Goal: Task Accomplishment & Management: Complete application form

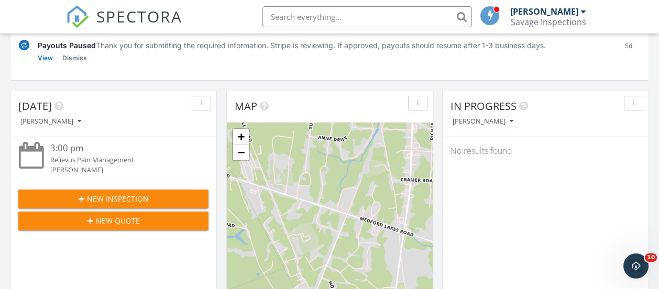
scroll to position [157, 0]
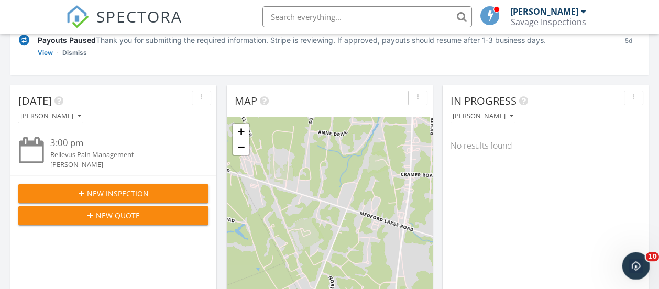
click at [641, 264] on icon "Open Intercom Messenger" at bounding box center [634, 264] width 17 height 17
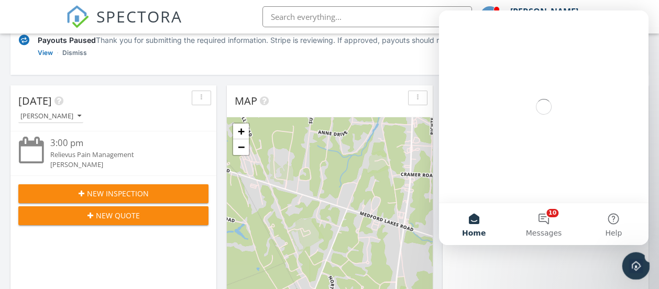
scroll to position [0, 0]
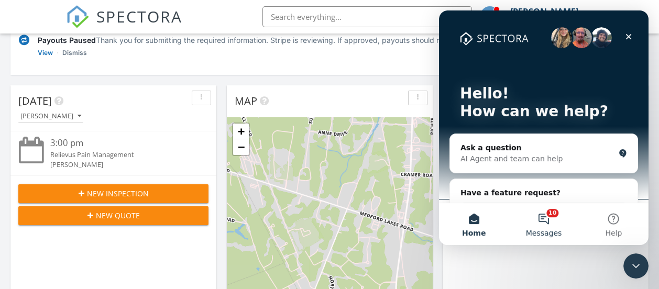
click at [554, 223] on button "10 Messages" at bounding box center [544, 224] width 70 height 42
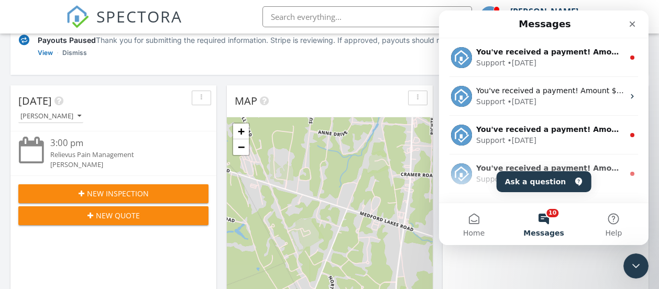
click at [551, 225] on button "10 Messages" at bounding box center [544, 224] width 70 height 42
click at [635, 21] on icon "Close" at bounding box center [632, 24] width 8 height 8
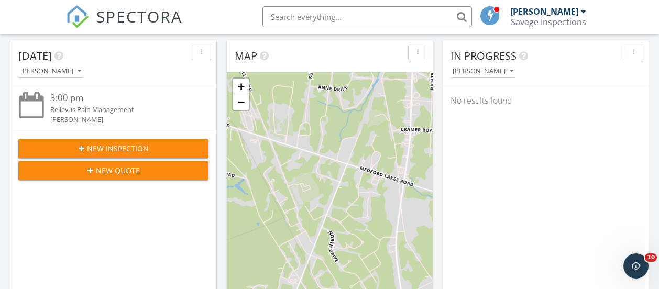
scroll to position [68, 0]
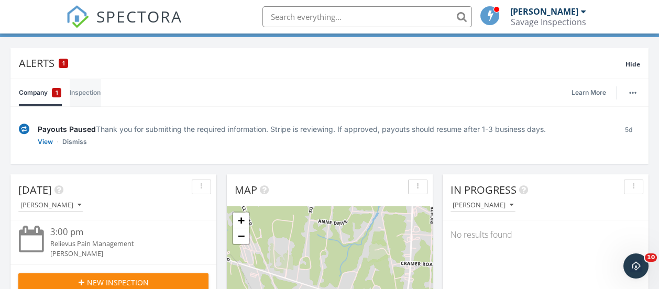
click at [93, 93] on link "Inspection" at bounding box center [85, 92] width 31 height 27
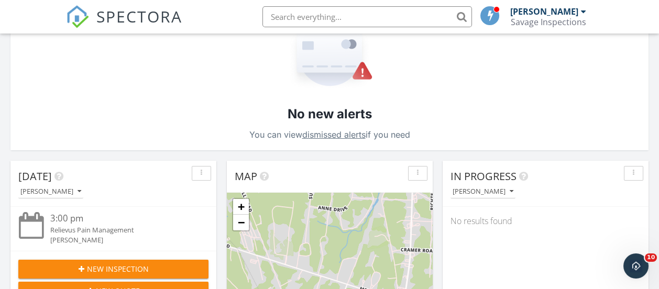
scroll to position [278, 0]
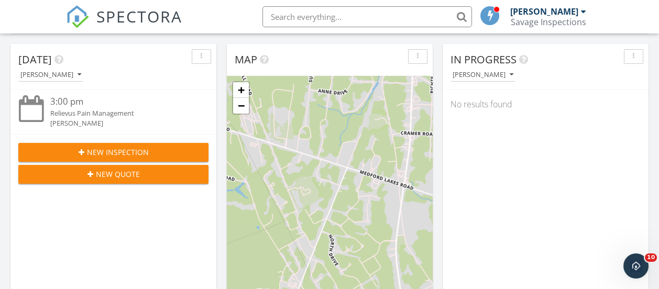
click at [147, 149] on span "New Inspection" at bounding box center [118, 152] width 62 height 11
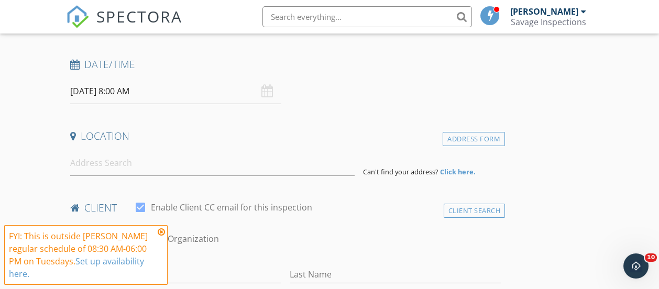
click at [163, 230] on icon at bounding box center [161, 232] width 7 height 8
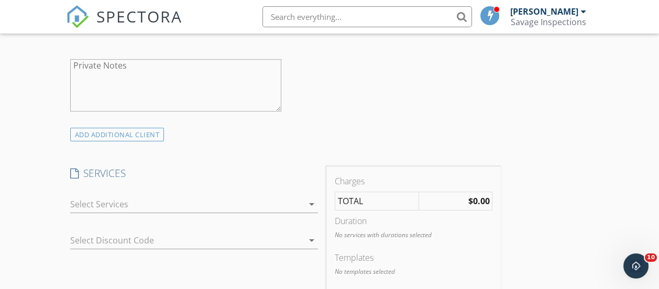
scroll to position [577, 0]
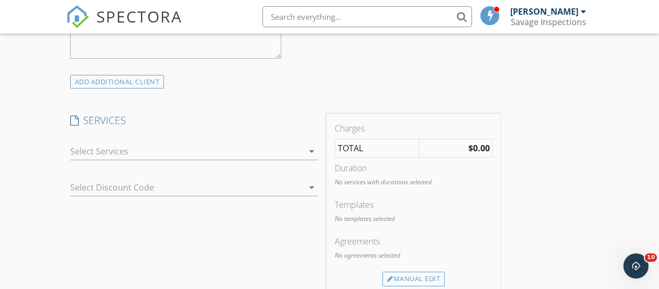
click at [306, 153] on icon "arrow_drop_down" at bounding box center [312, 151] width 13 height 13
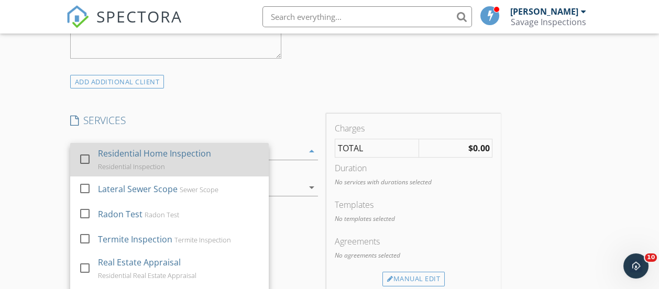
click at [139, 162] on div "Residential Inspection" at bounding box center [131, 166] width 67 height 8
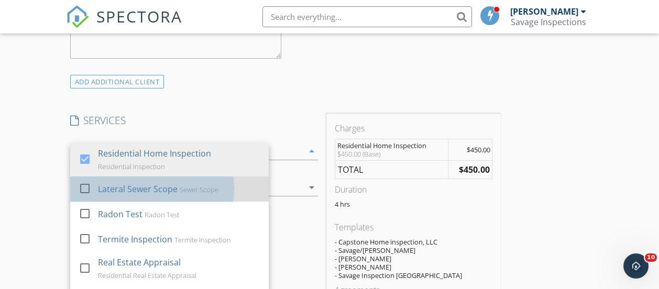
click at [146, 190] on div "Lateral Sewer Scope" at bounding box center [138, 189] width 80 height 13
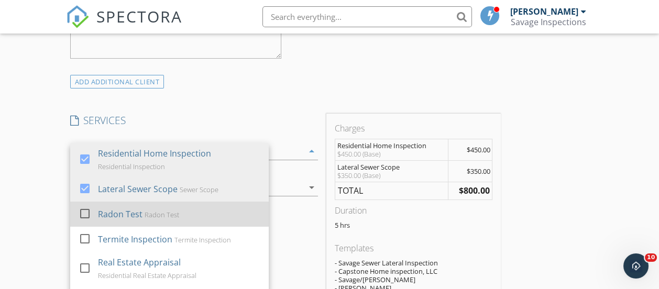
click at [145, 208] on div "Radon Test Radon Test" at bounding box center [179, 214] width 162 height 21
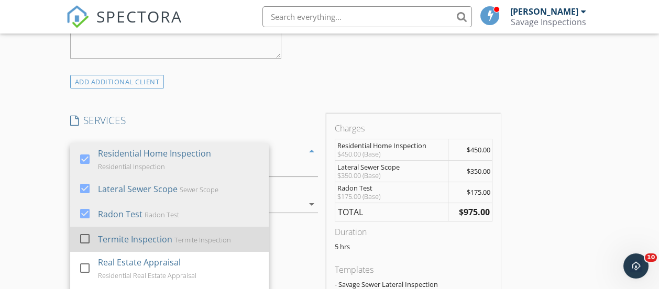
click at [145, 233] on div "Termite Inspection" at bounding box center [135, 239] width 74 height 13
